Goal: Information Seeking & Learning: Check status

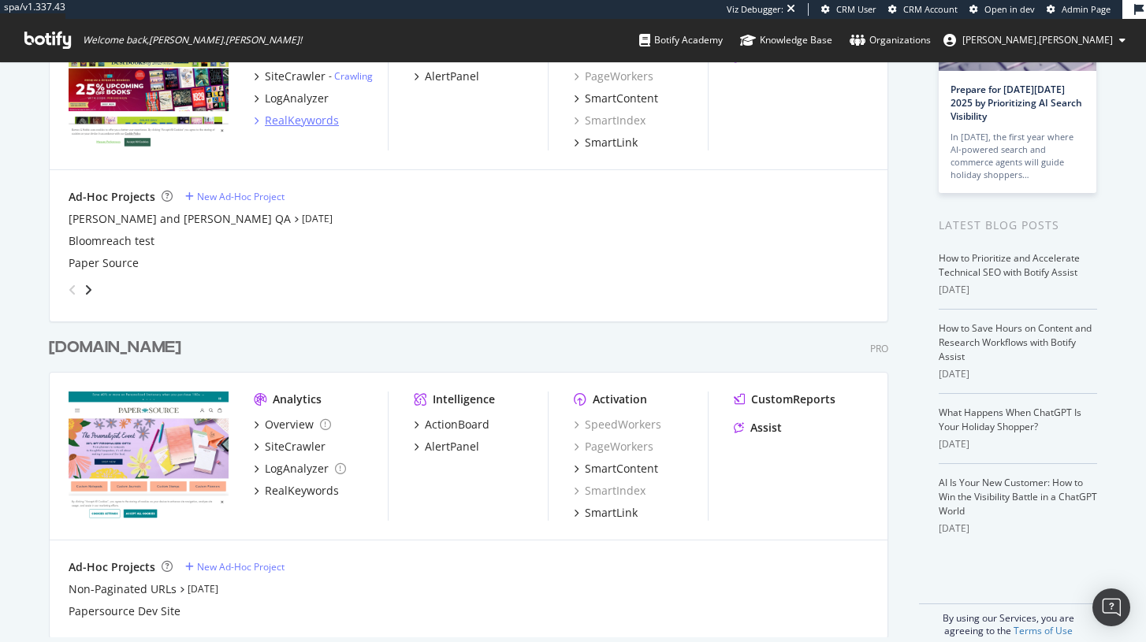
scroll to position [192, 0]
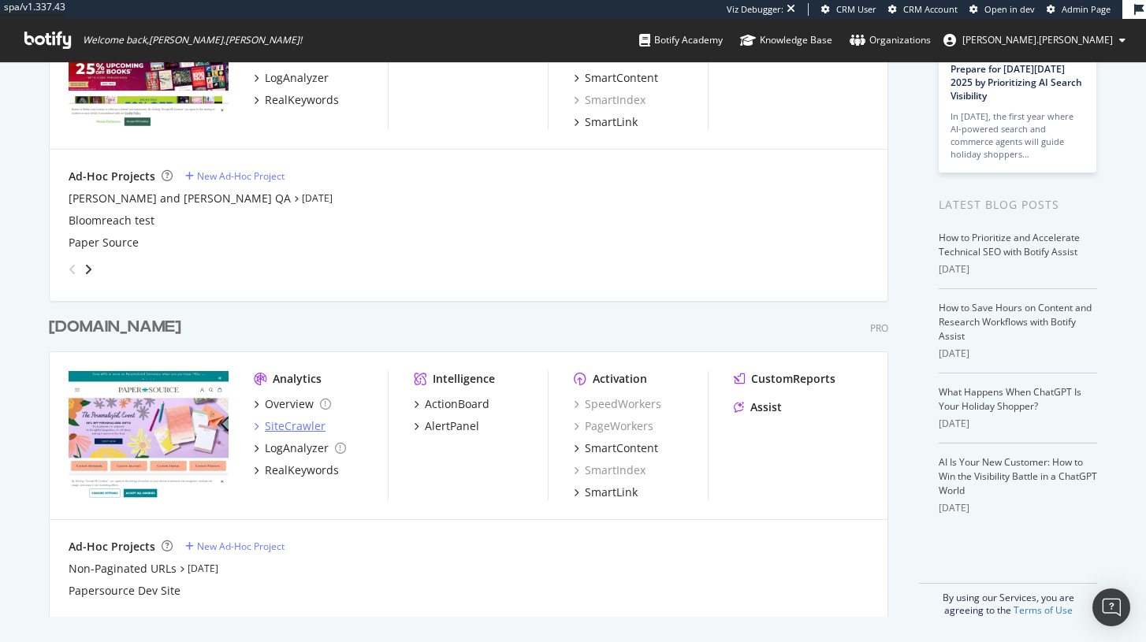
click at [295, 431] on div "SiteCrawler" at bounding box center [295, 427] width 61 height 16
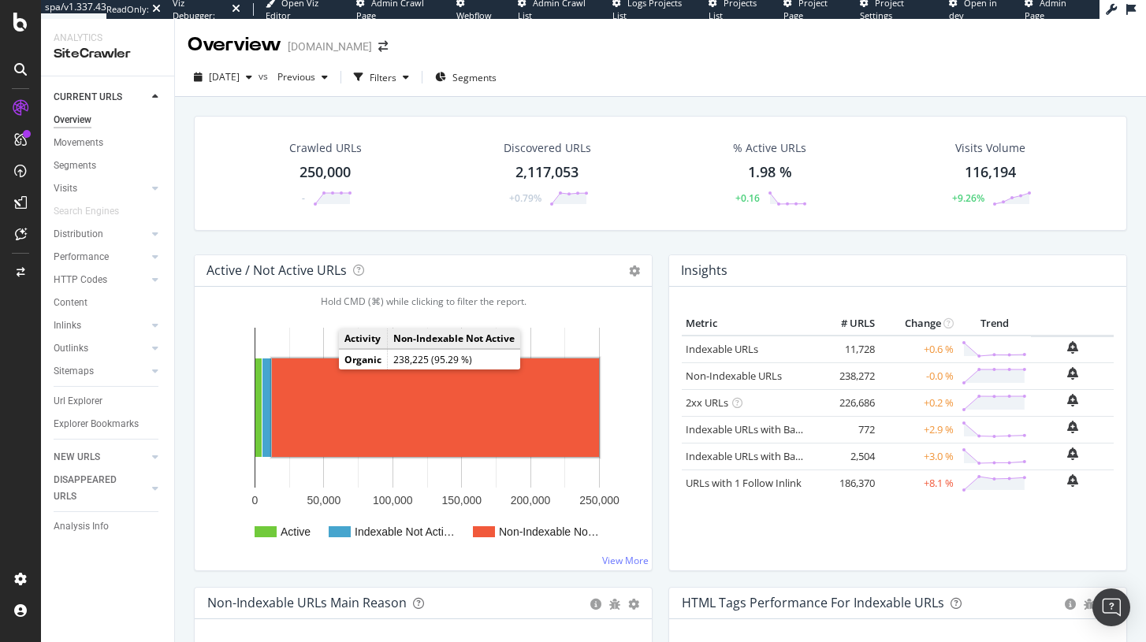
click at [327, 362] on rect "A chart." at bounding box center [435, 408] width 327 height 99
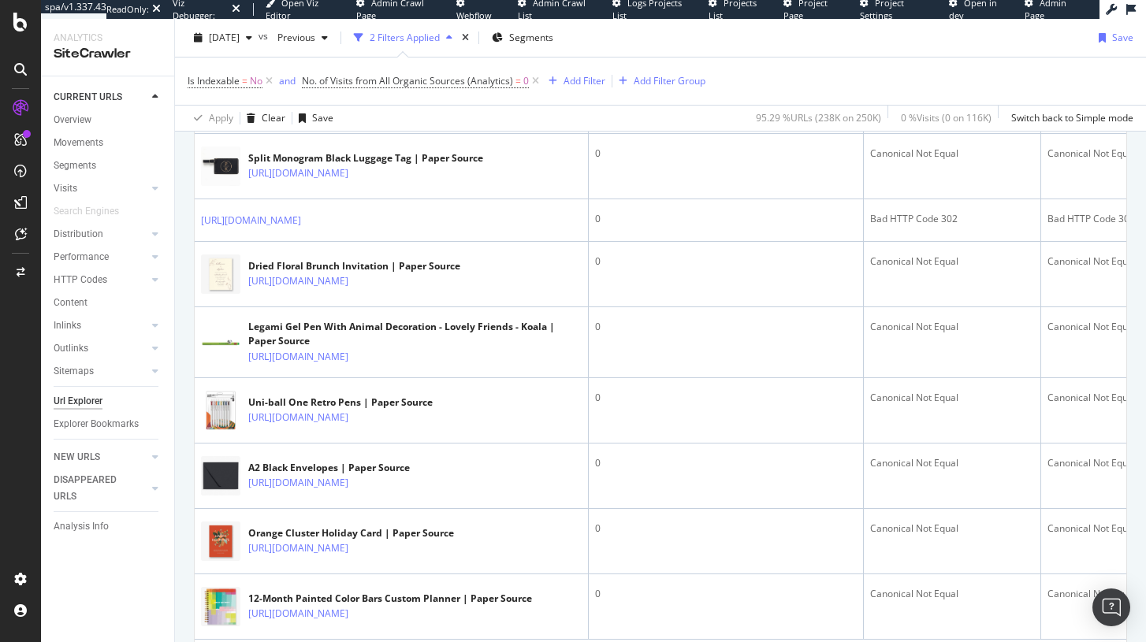
scroll to position [3069, 0]
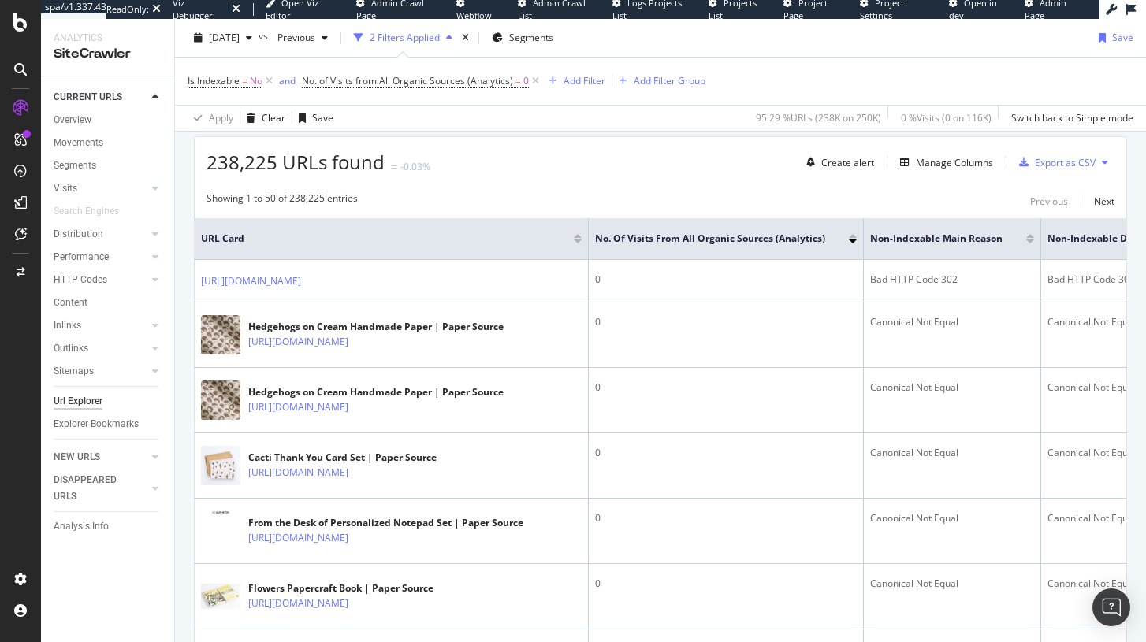
scroll to position [0, 0]
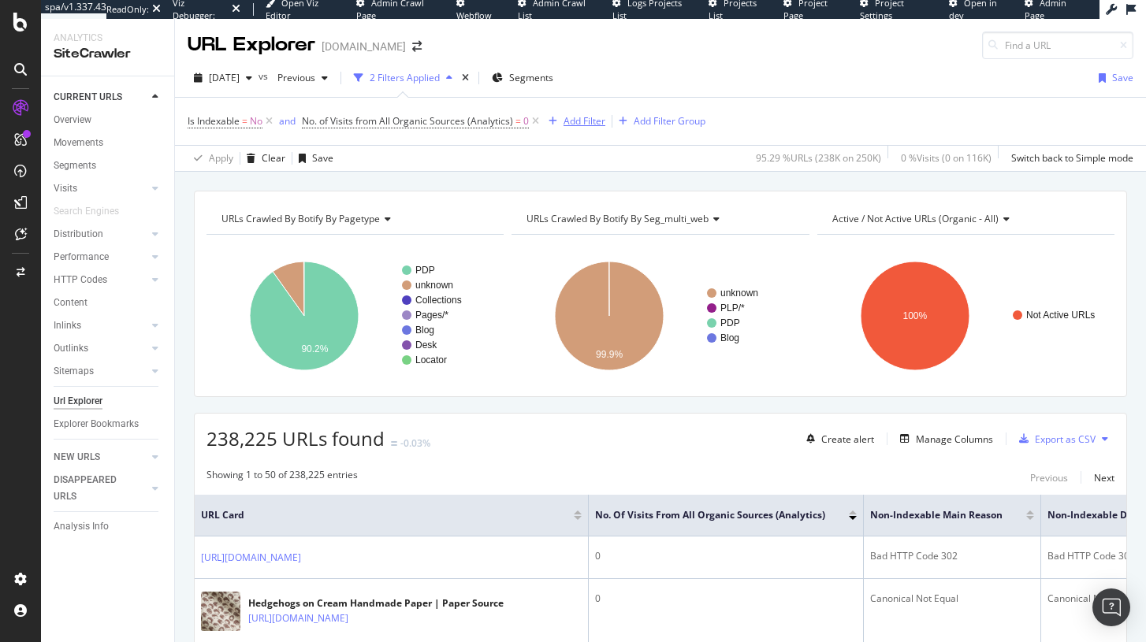
click at [561, 125] on div "button" at bounding box center [552, 121] width 21 height 9
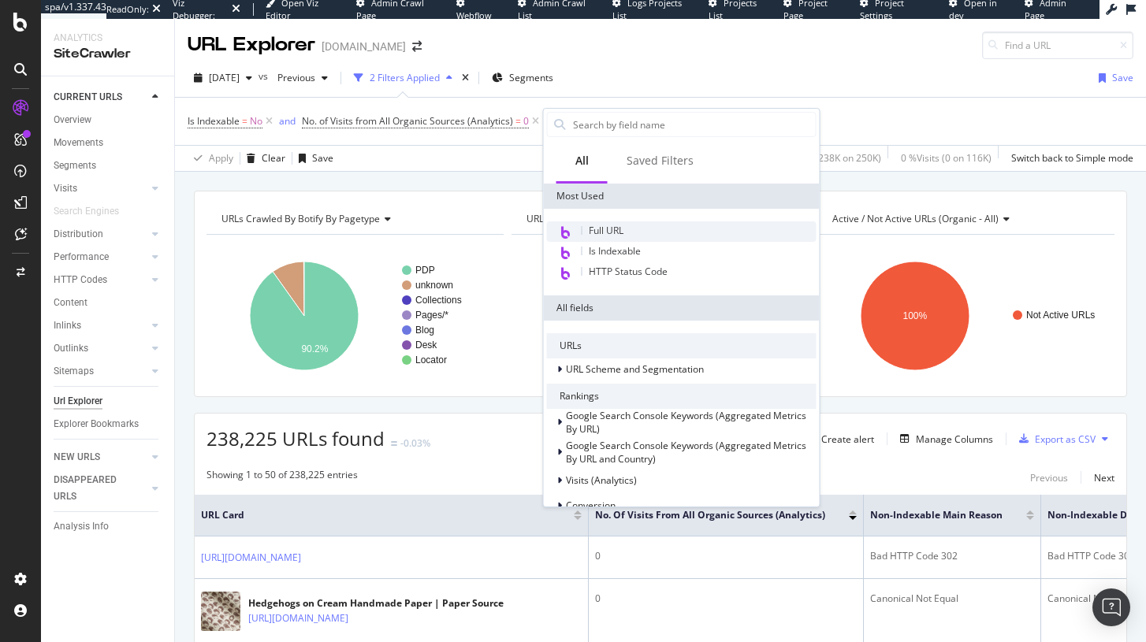
click at [609, 229] on span "Full URL" at bounding box center [606, 230] width 35 height 13
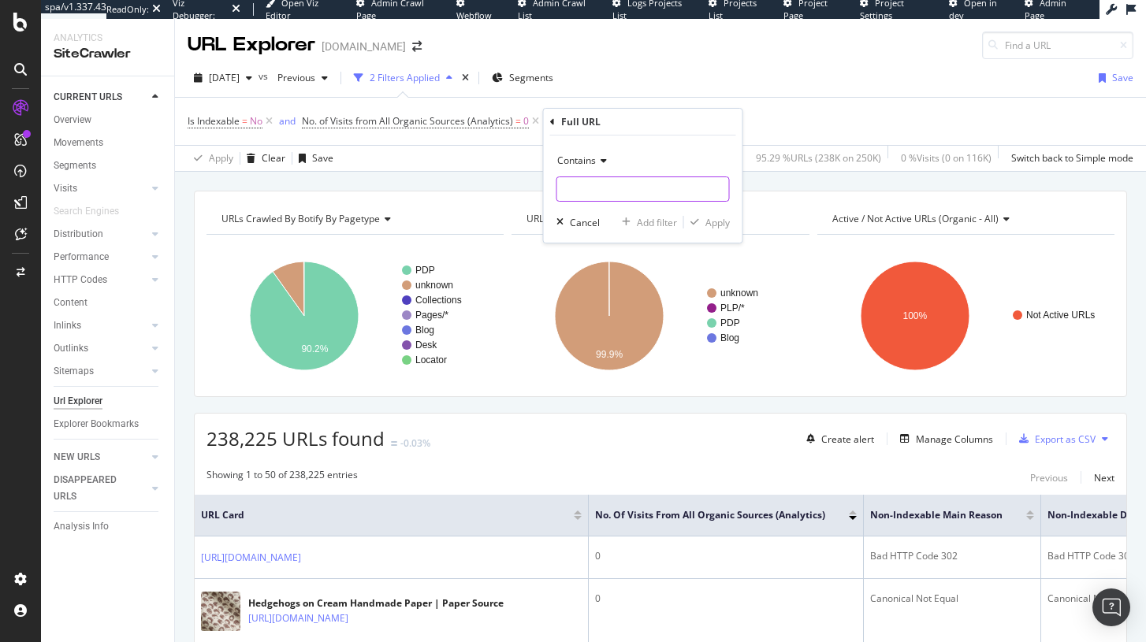
click at [595, 184] on input "text" at bounding box center [643, 189] width 172 height 25
paste input "https://www.papersource.com/products/key-custom-stamp-2940186969891"
type input "https://www.papersource.com/products/key-custom-stamp-2940186969891"
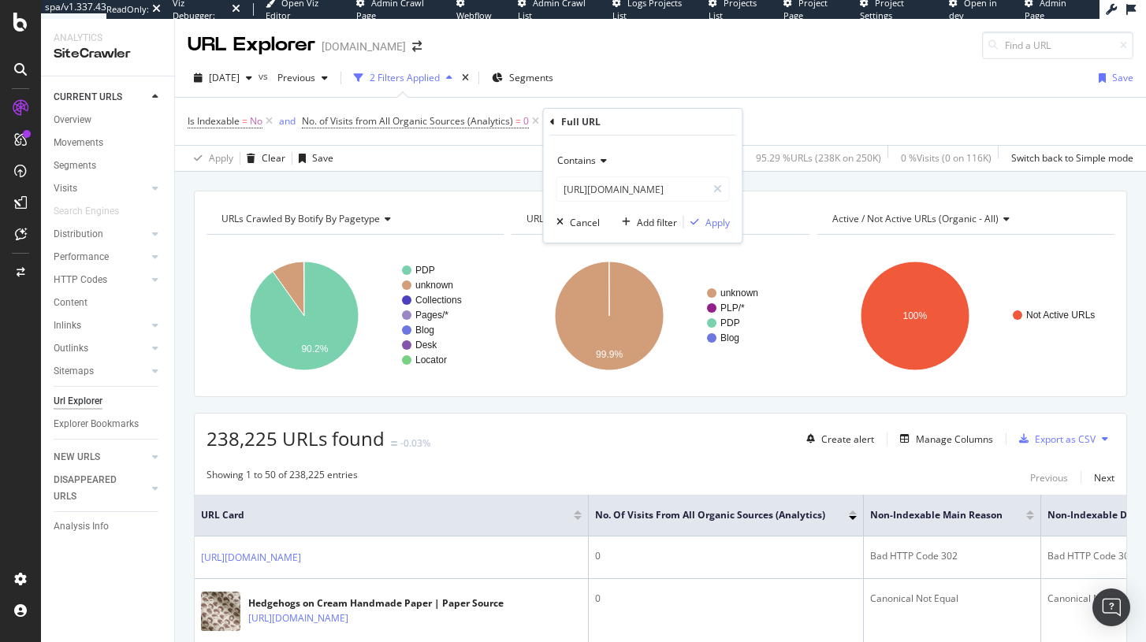
click at [602, 168] on div "Contains" at bounding box center [643, 160] width 173 height 25
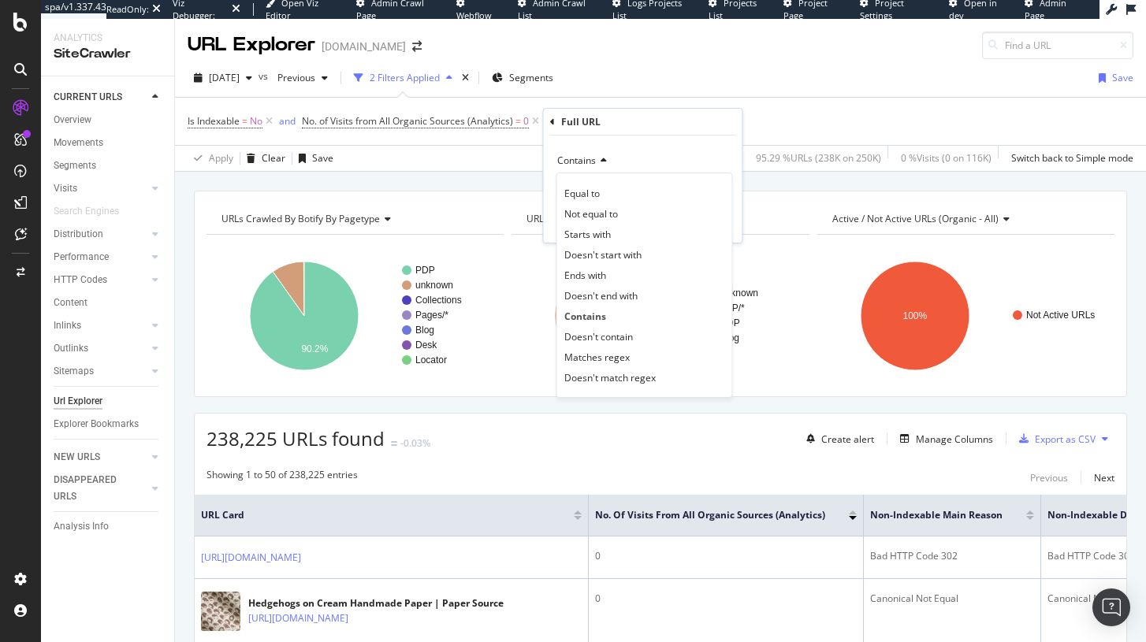
click at [650, 144] on div "Contains Equal to Not equal to Starts with Doesn't start with Ends with Doesn't…" at bounding box center [643, 189] width 199 height 107
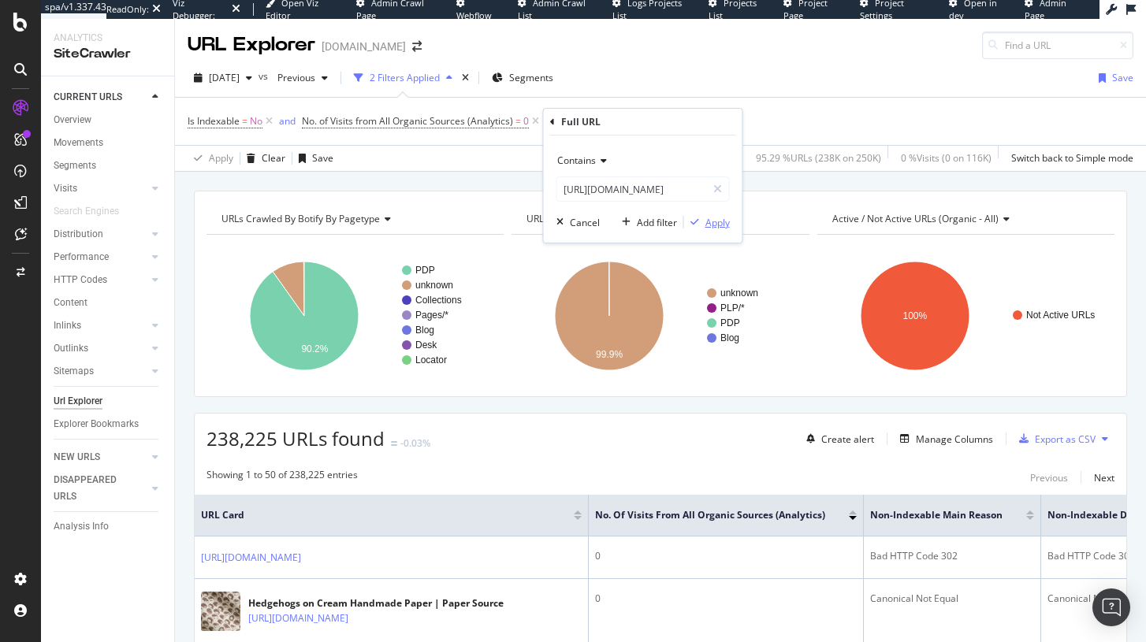
click at [697, 220] on icon "button" at bounding box center [695, 222] width 9 height 9
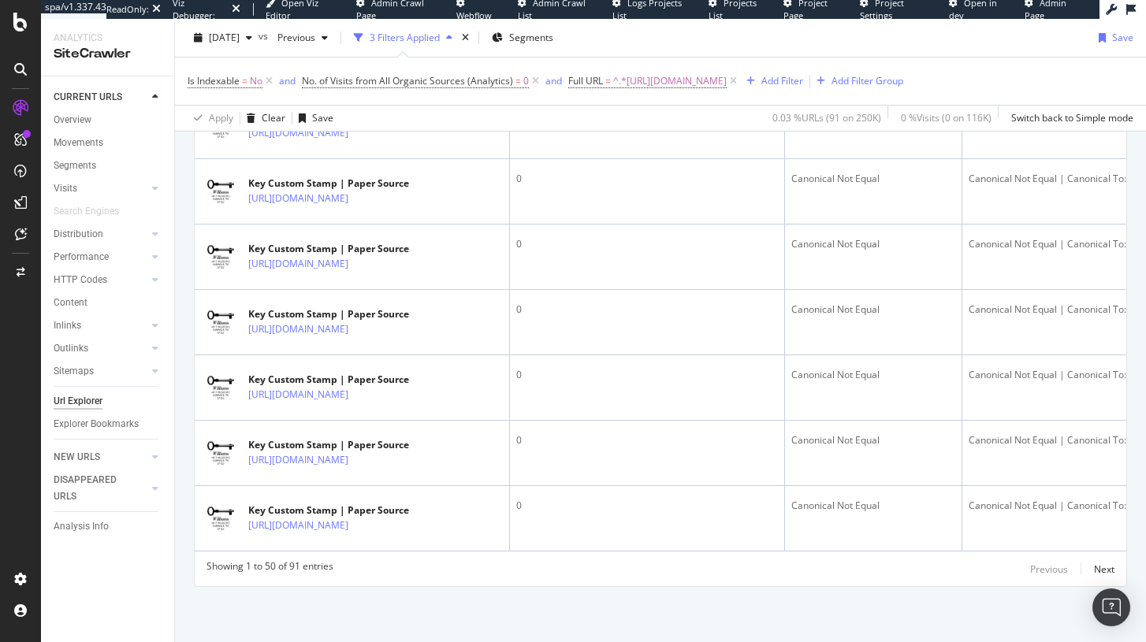
scroll to position [5970, 0]
click at [721, 84] on span "^.*https://www.papersource.com/products/key-custom-stamp-2940186969891.*$" at bounding box center [670, 81] width 114 height 22
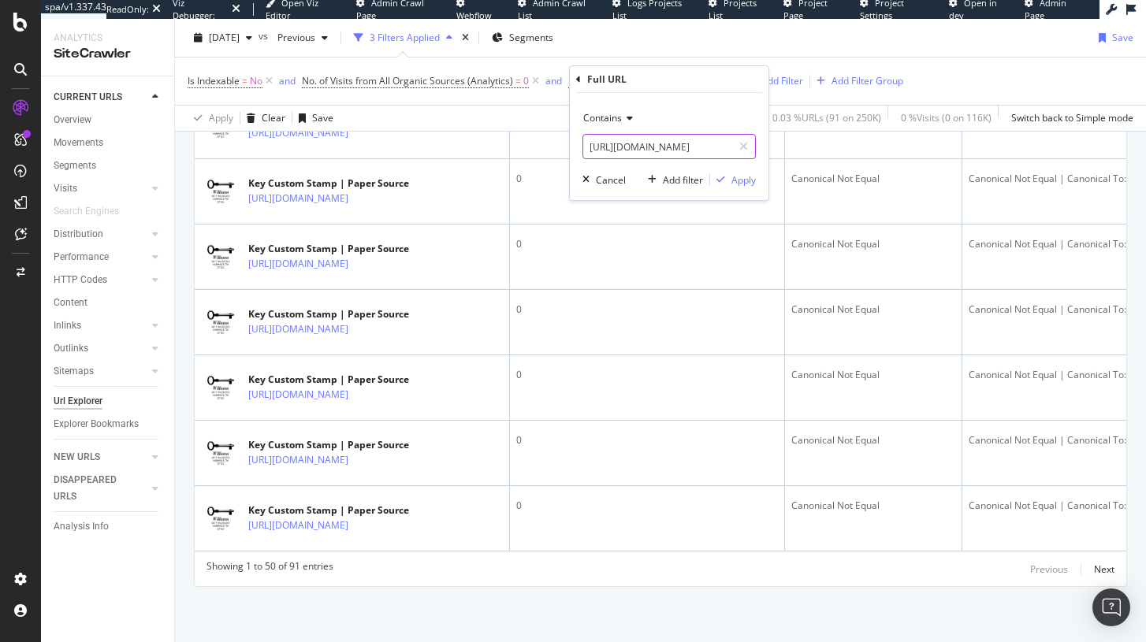
click at [674, 156] on input "https://www.papersource.com/products/key-custom-stamp-2940186969891" at bounding box center [657, 146] width 149 height 25
click at [631, 120] on icon at bounding box center [627, 118] width 11 height 9
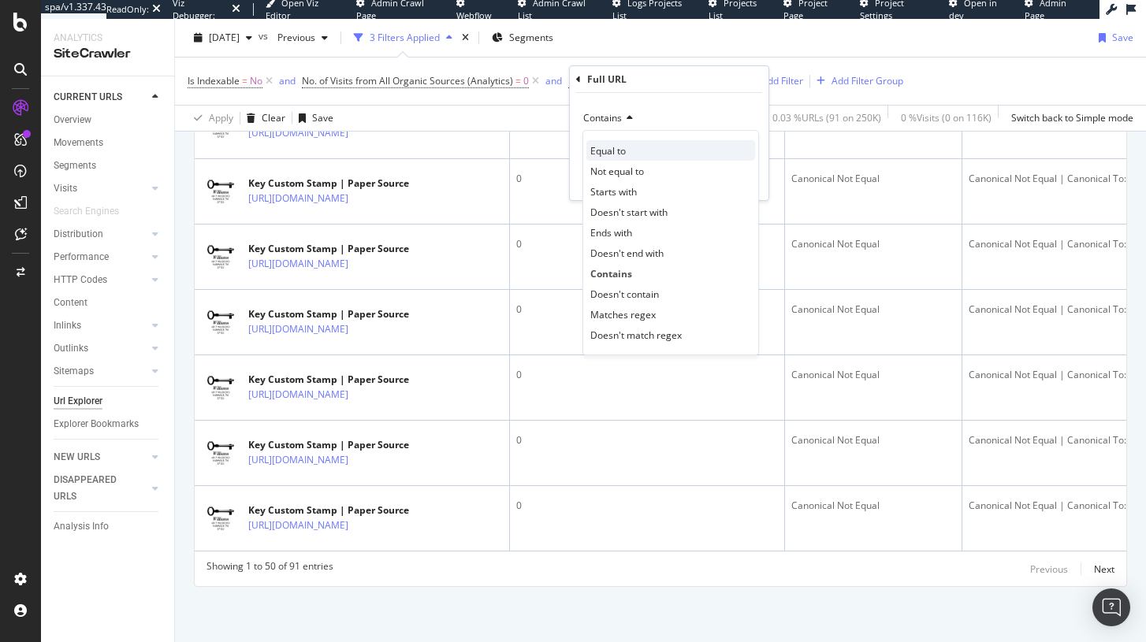
click at [631, 157] on div "Equal to" at bounding box center [670, 150] width 169 height 20
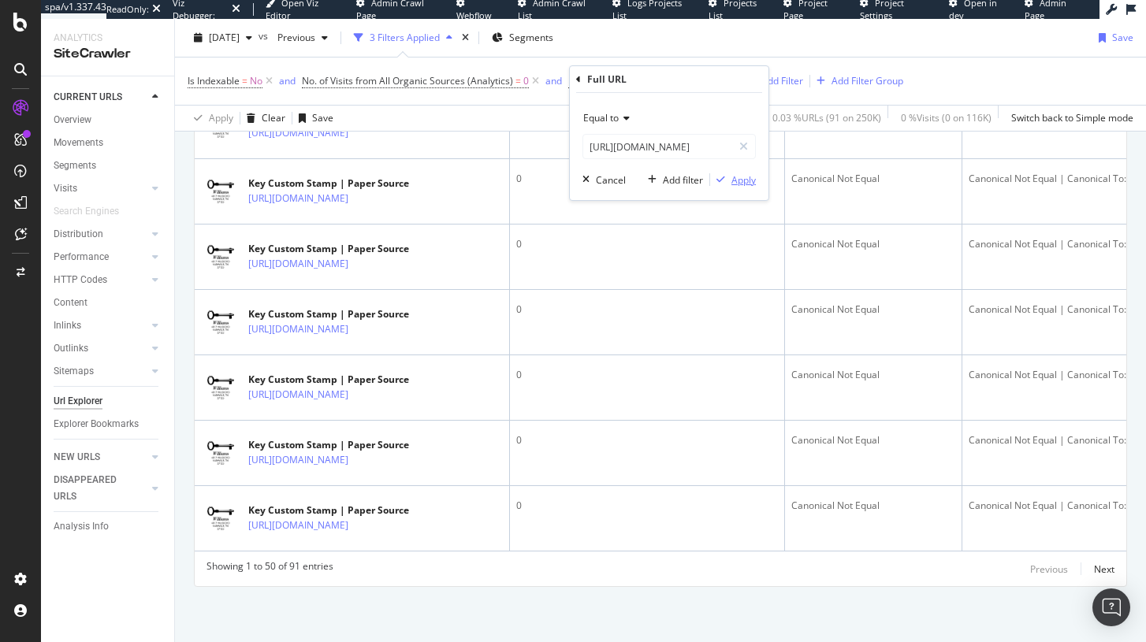
click at [733, 181] on div "Apply" at bounding box center [744, 179] width 24 height 13
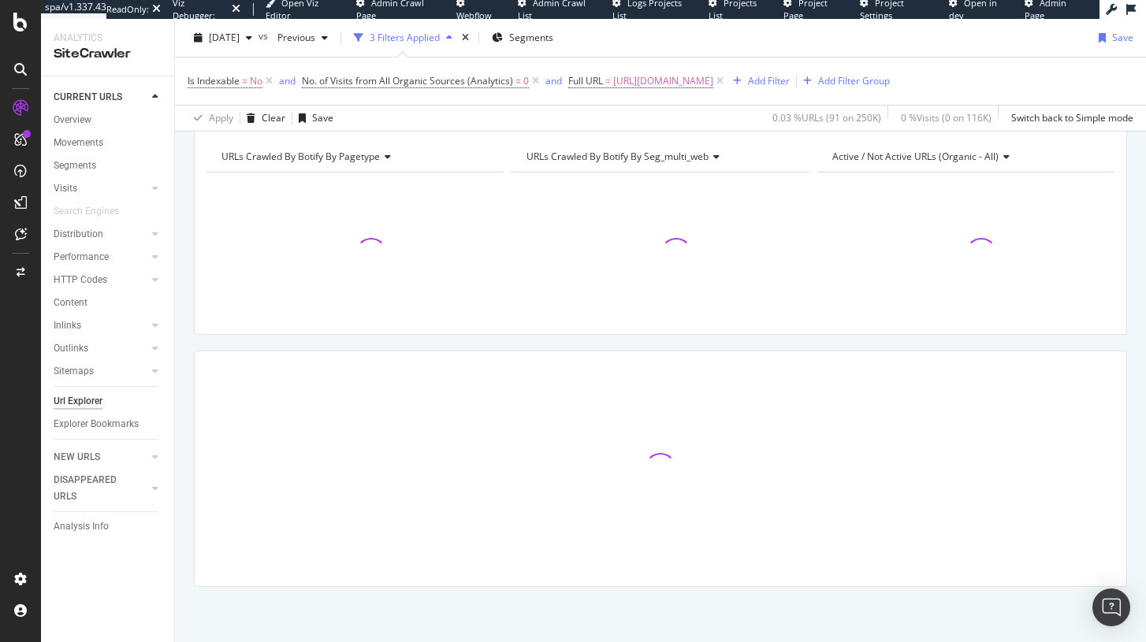
scroll to position [62, 0]
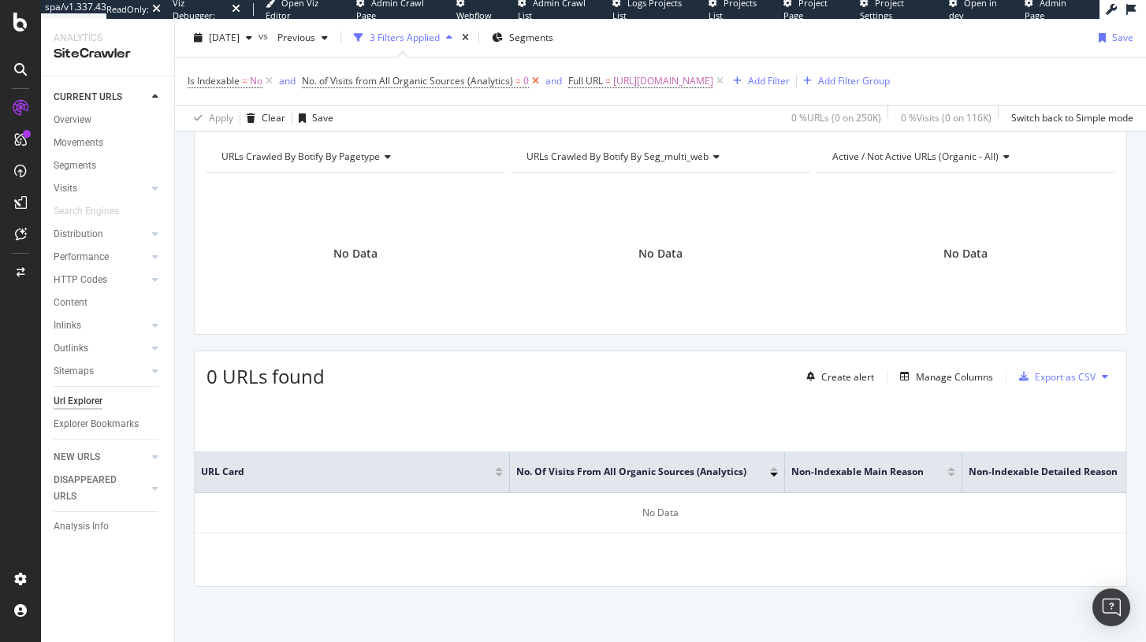
click at [534, 84] on icon at bounding box center [535, 81] width 13 height 16
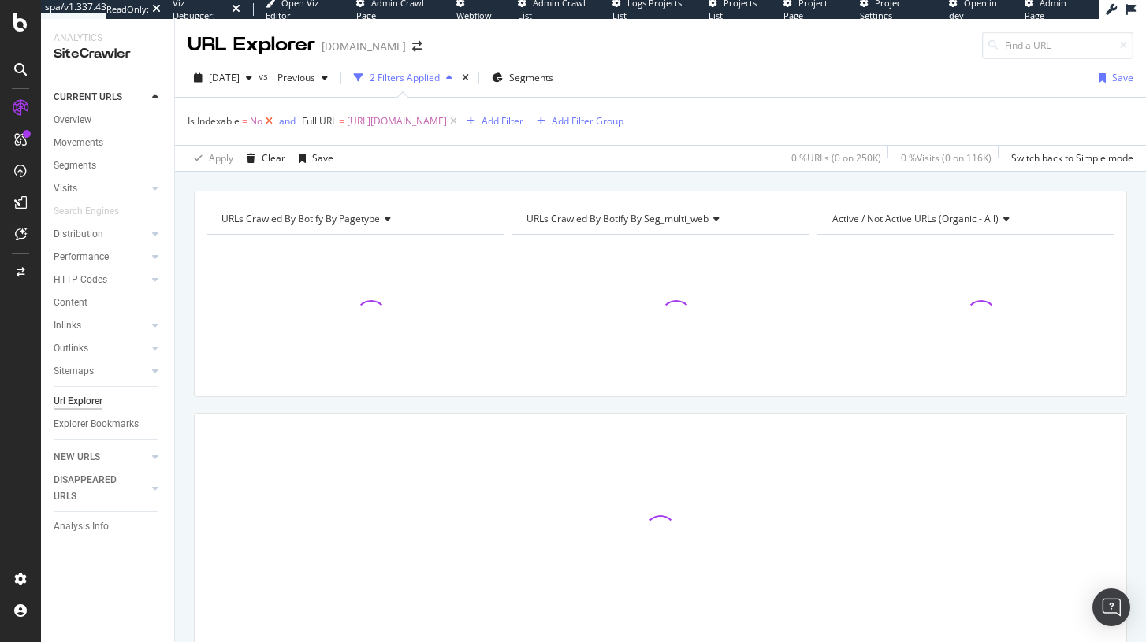
click at [267, 125] on icon at bounding box center [268, 122] width 13 height 16
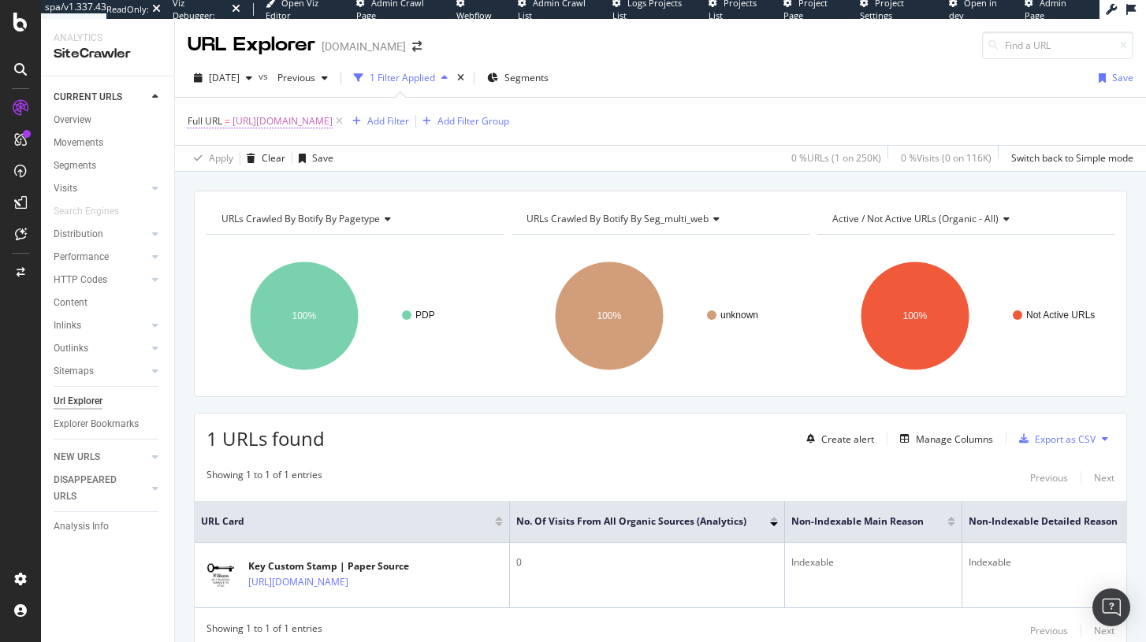
click at [333, 127] on span "https://www.papersource.com/products/key-custom-stamp-2940186969891" at bounding box center [283, 121] width 100 height 22
click at [478, 301] on rect "A chart." at bounding box center [355, 316] width 297 height 137
click at [333, 124] on span "https://www.papersource.com/products/key-custom-stamp-2940186969891" at bounding box center [283, 121] width 100 height 22
click at [234, 162] on span "Equal to" at bounding box center [219, 157] width 35 height 13
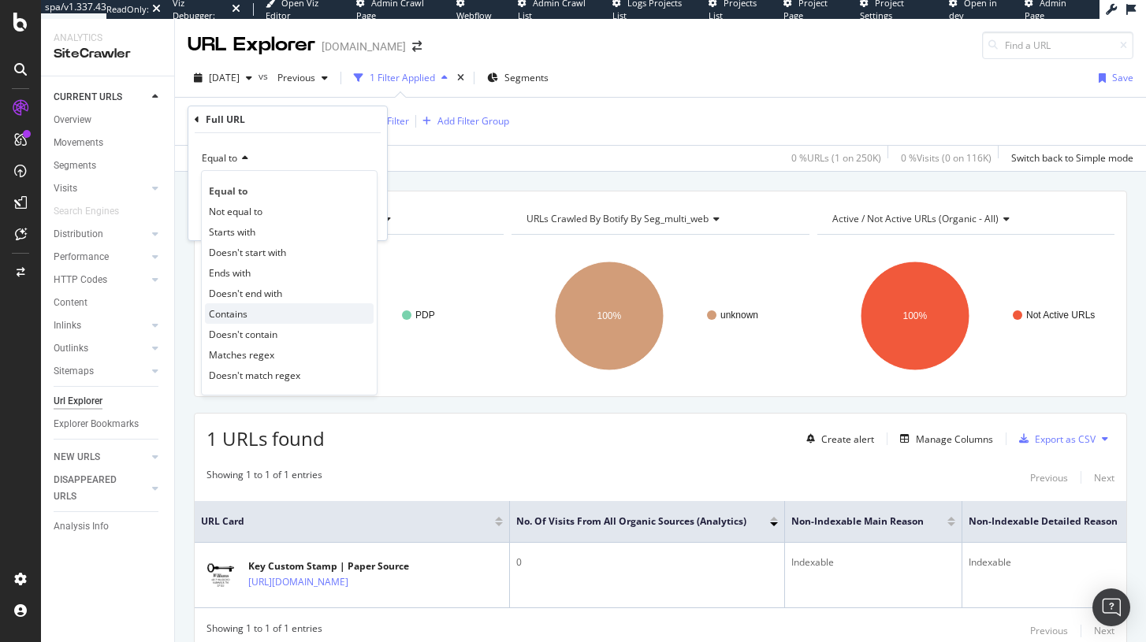
click at [254, 307] on div "Contains" at bounding box center [289, 313] width 169 height 20
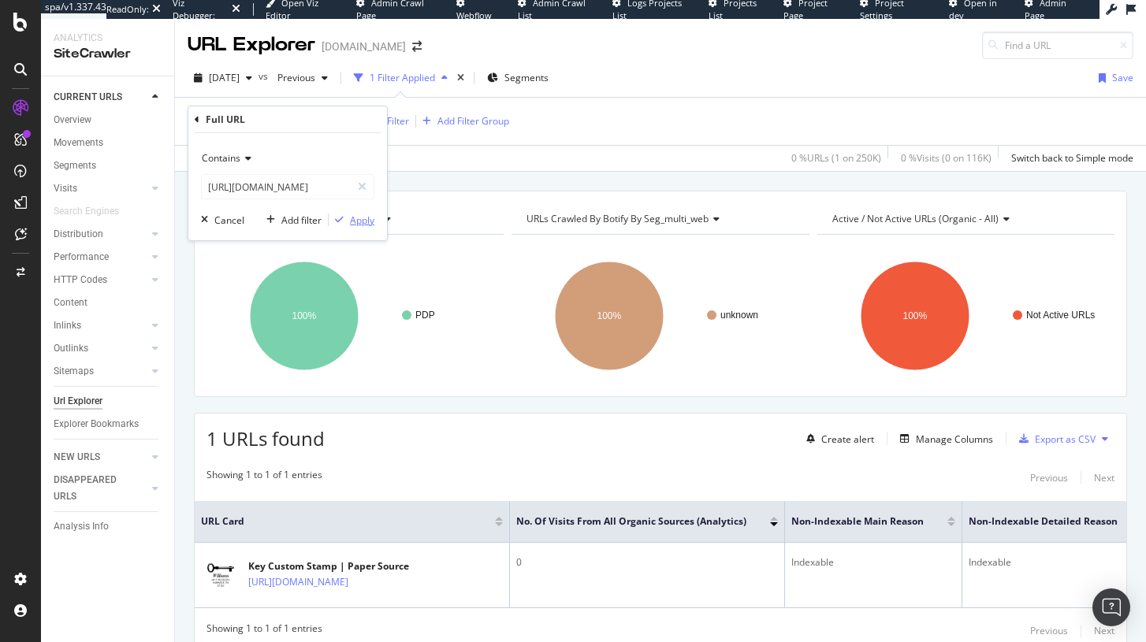
click at [358, 225] on div "Apply" at bounding box center [362, 220] width 24 height 13
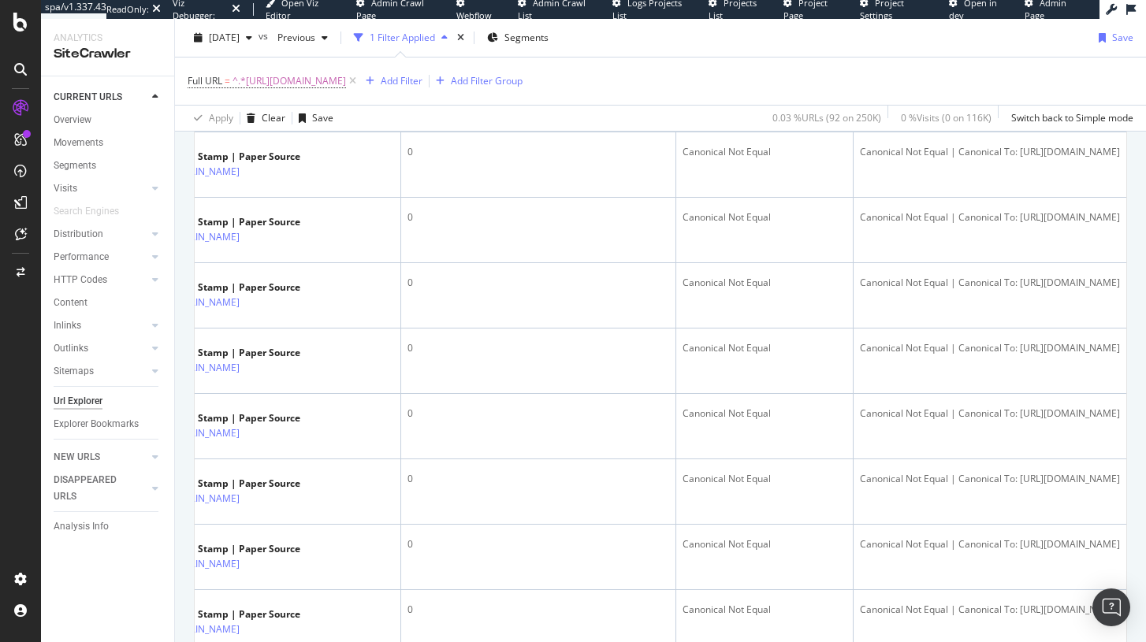
scroll to position [2188, 0]
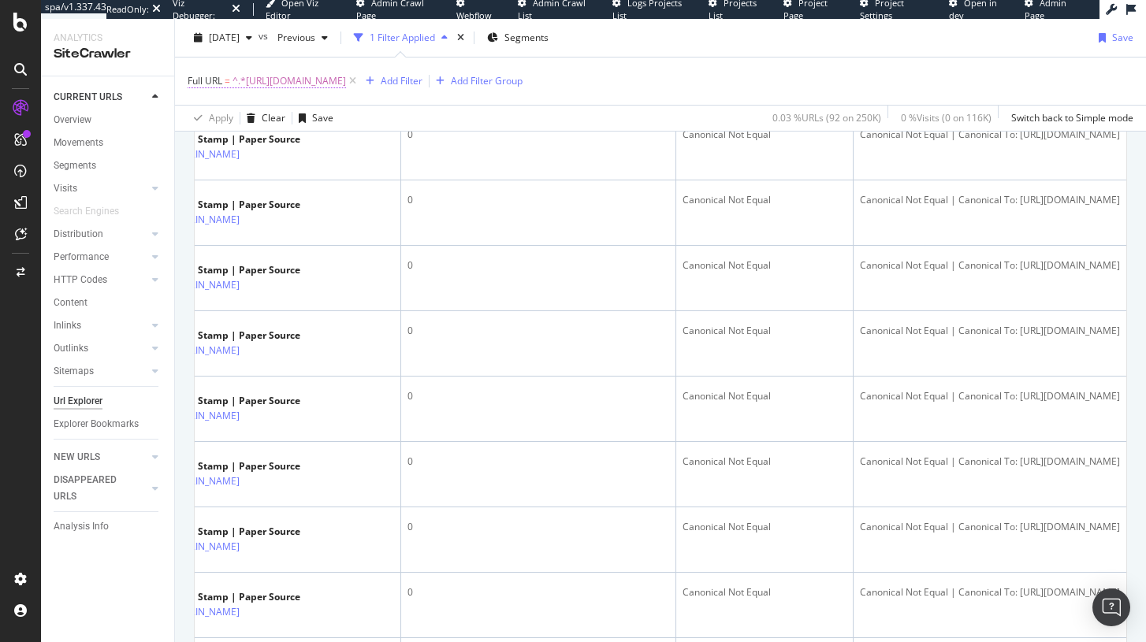
click at [346, 91] on span "^.*https://www.papersource.com/products/key-custom-stamp-2940186969891.*$" at bounding box center [290, 81] width 114 height 22
click at [346, 83] on span "^.*https://www.papersource.com/products/key-custom-stamp-2940186969891.*$" at bounding box center [290, 81] width 114 height 22
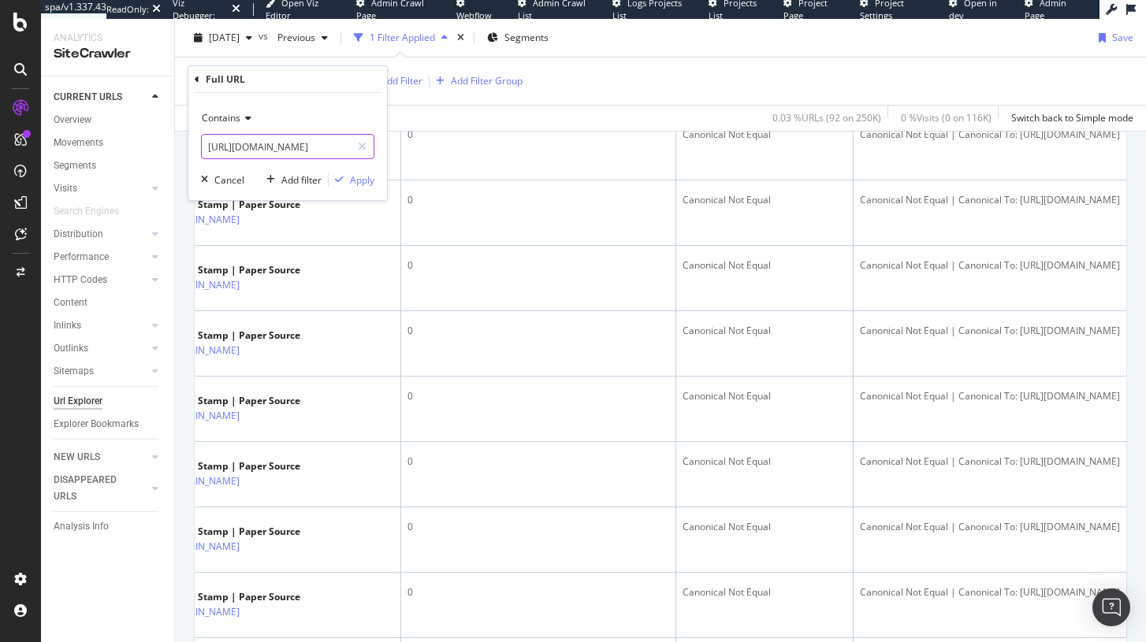
click at [271, 149] on input "https://www.papersource.com/products/key-custom-stamp-2940186969891" at bounding box center [276, 146] width 149 height 25
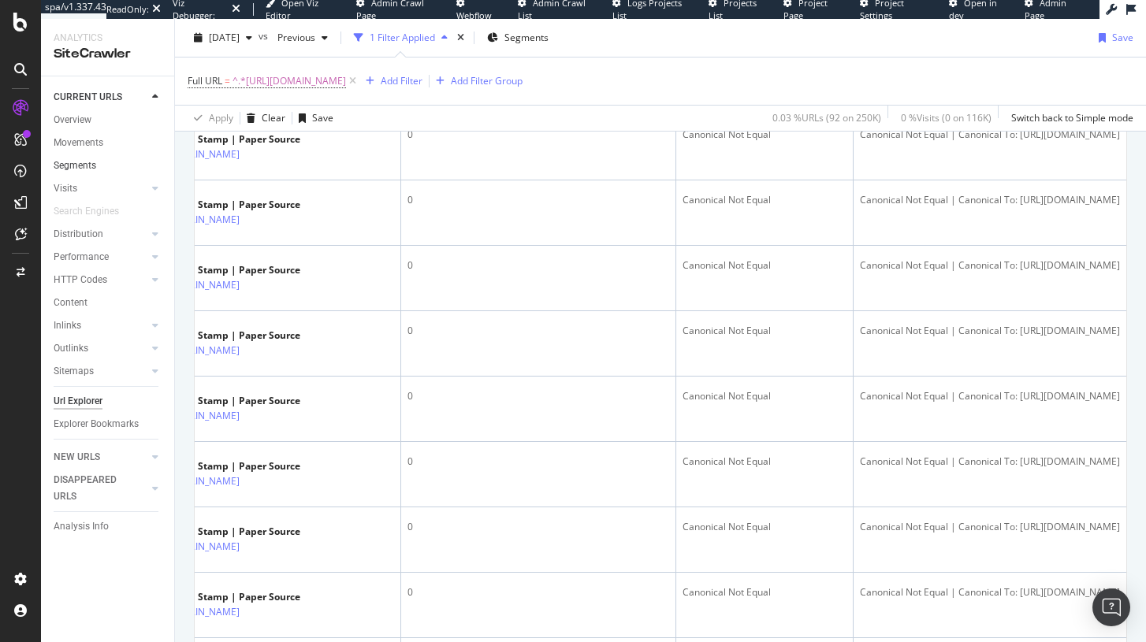
click at [98, 158] on link "Segments" at bounding box center [109, 166] width 110 height 17
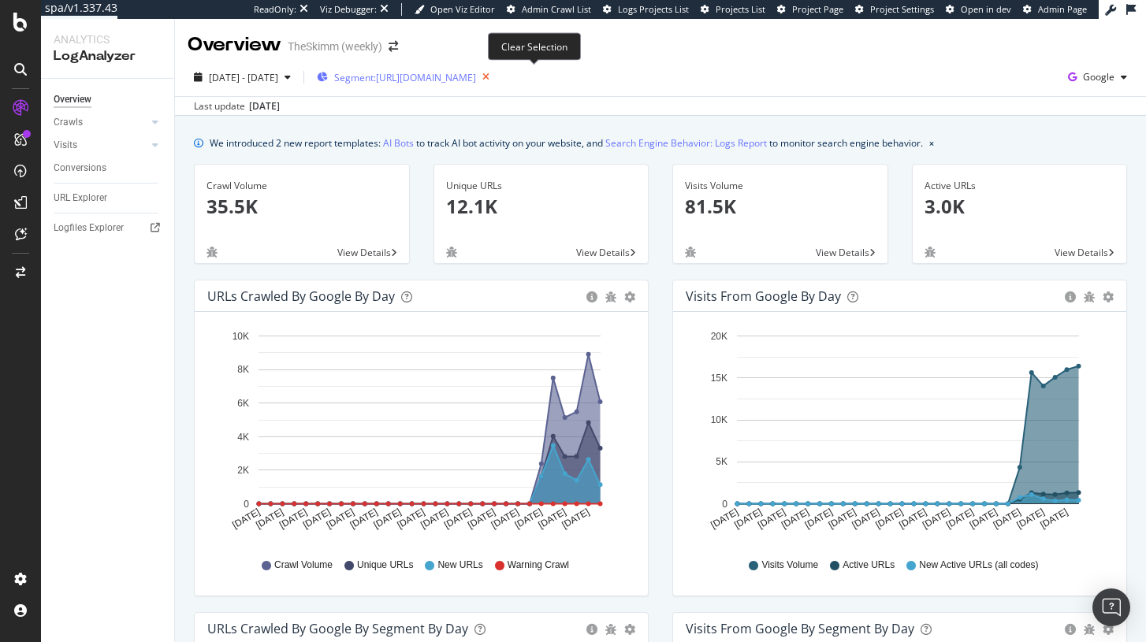
click at [496, 82] on icon "button" at bounding box center [486, 77] width 20 height 22
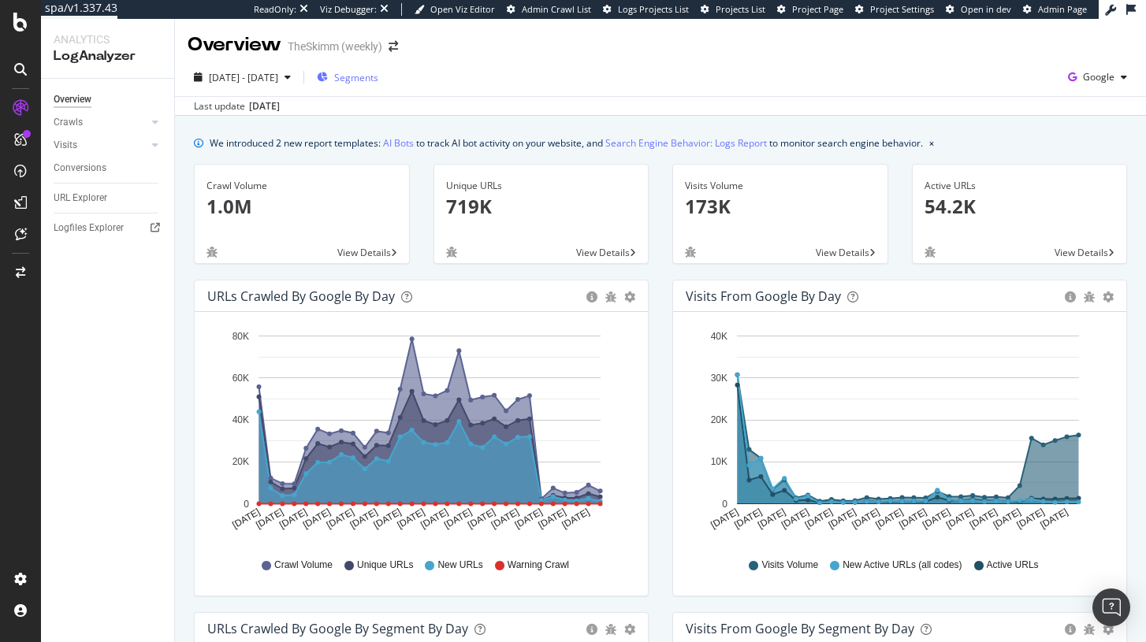
click at [385, 63] on div "2025 Aug. 25th - Sep. 23rd Segments Google Last update Sep. 25, 2025" at bounding box center [660, 87] width 971 height 58
